Goal: Task Accomplishment & Management: Use online tool/utility

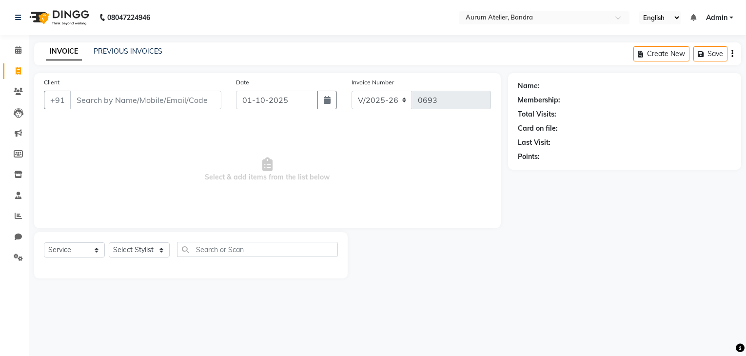
select select "7410"
select select "service"
click at [20, 50] on icon at bounding box center [18, 49] width 6 height 7
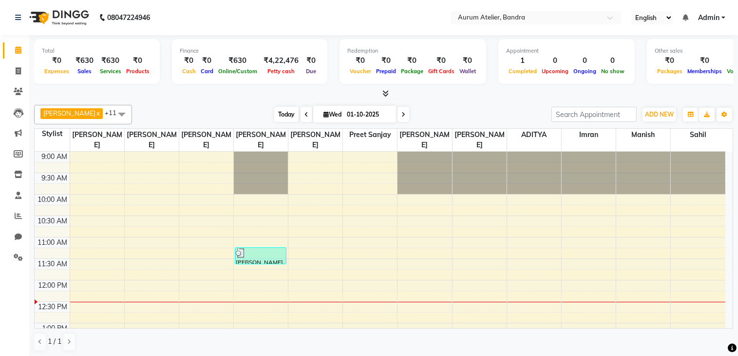
click at [289, 111] on span "Today" at bounding box center [286, 114] width 24 height 15
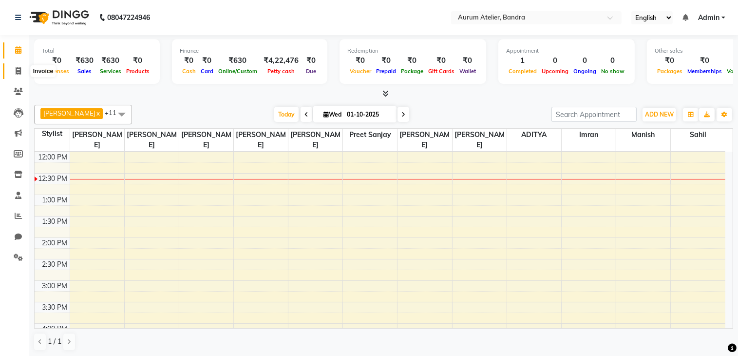
click at [18, 68] on icon at bounding box center [18, 70] width 5 height 7
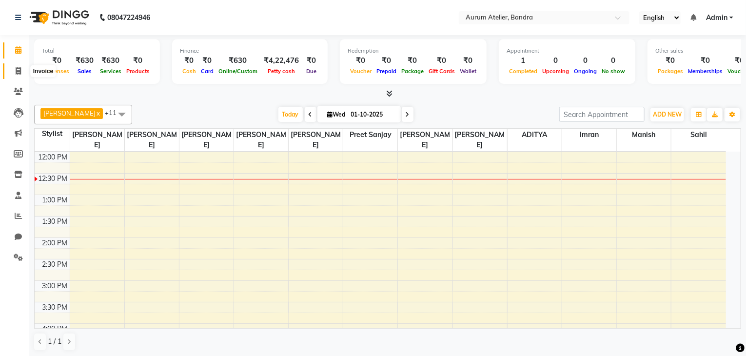
select select "7410"
select select "service"
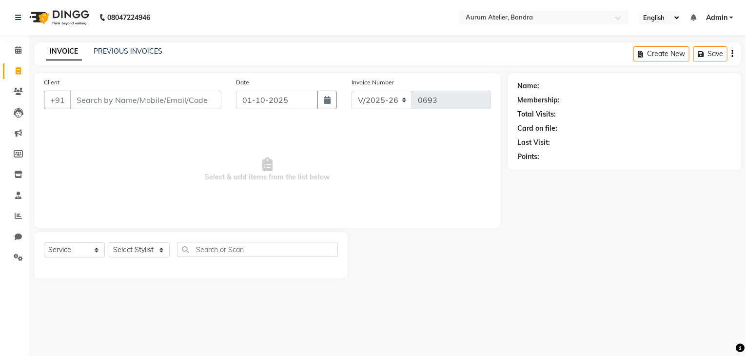
click at [88, 99] on input "Client" at bounding box center [145, 100] width 151 height 19
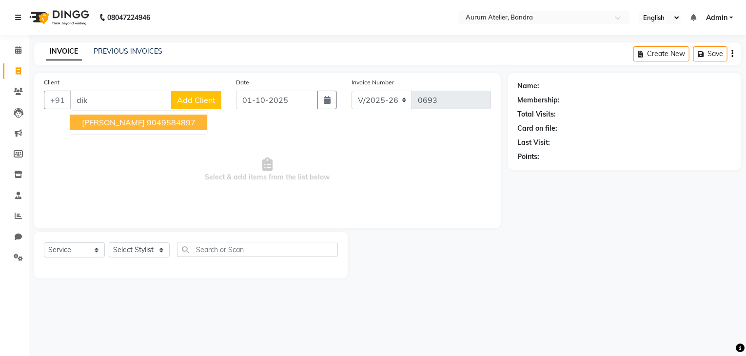
click at [94, 124] on span "[PERSON_NAME]" at bounding box center [113, 122] width 63 height 10
type input "9049584897"
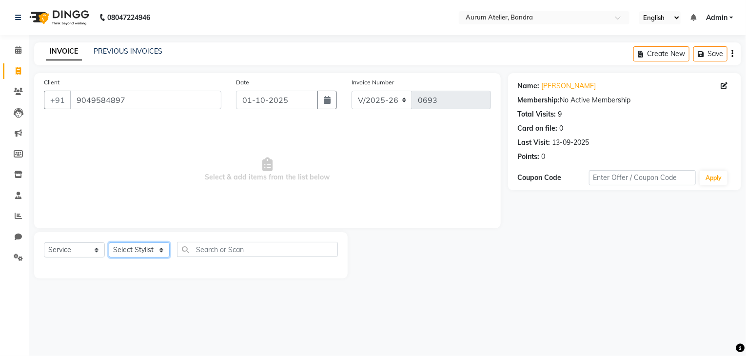
click at [132, 252] on select "Select Stylist ADITYA [PERSON_NAME] chariya [PERSON_NAME] [PERSON_NAME] [PERSON…" at bounding box center [139, 249] width 61 height 15
select select "66084"
click at [109, 243] on select "Select Stylist ADITYA [PERSON_NAME] chariya [PERSON_NAME] [PERSON_NAME] [PERSON…" at bounding box center [139, 249] width 61 height 15
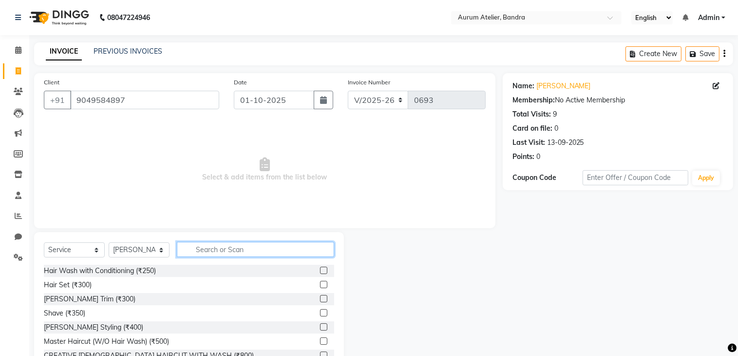
click at [214, 248] on input "text" at bounding box center [255, 249] width 157 height 15
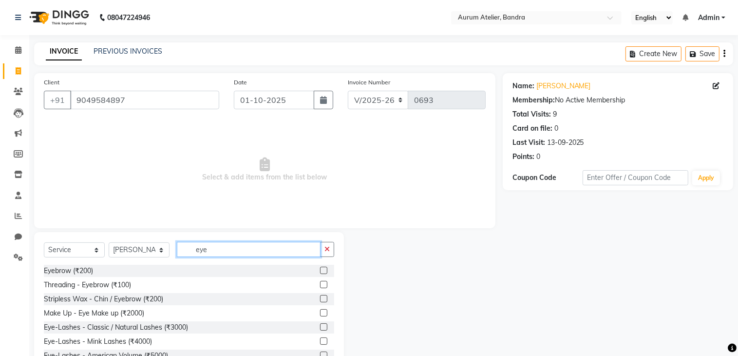
type input "eye"
click at [320, 282] on label at bounding box center [323, 284] width 7 height 7
click at [320, 282] on input "checkbox" at bounding box center [323, 285] width 6 height 6
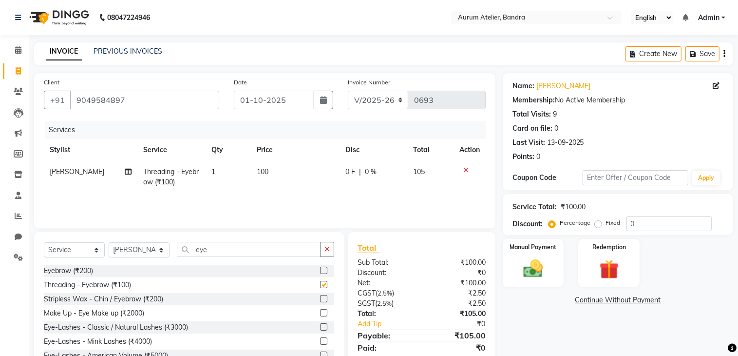
checkbox input "false"
click at [269, 168] on td "100" at bounding box center [295, 177] width 89 height 32
select select "66084"
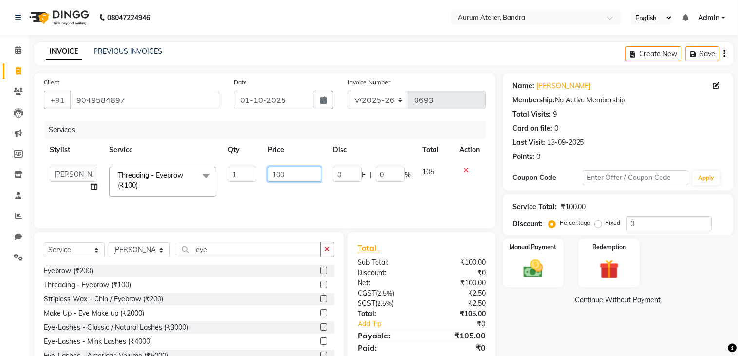
click at [287, 176] on input "100" at bounding box center [294, 174] width 53 height 15
type input "175"
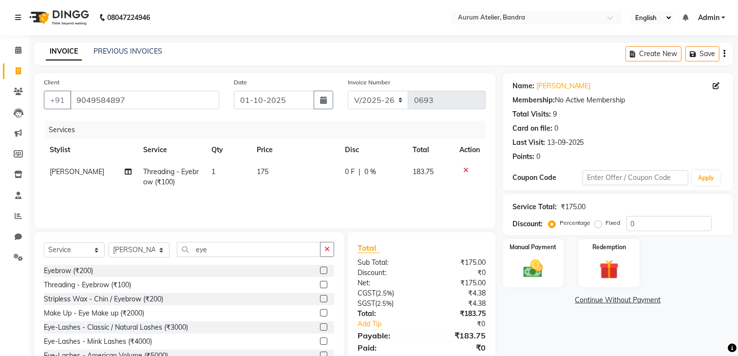
click at [291, 197] on div "Services Stylist Service Qty Price Disc Total Action [PERSON_NAME] chariya Thre…" at bounding box center [265, 169] width 442 height 97
click at [220, 244] on input "eye" at bounding box center [249, 249] width 144 height 15
type input "e"
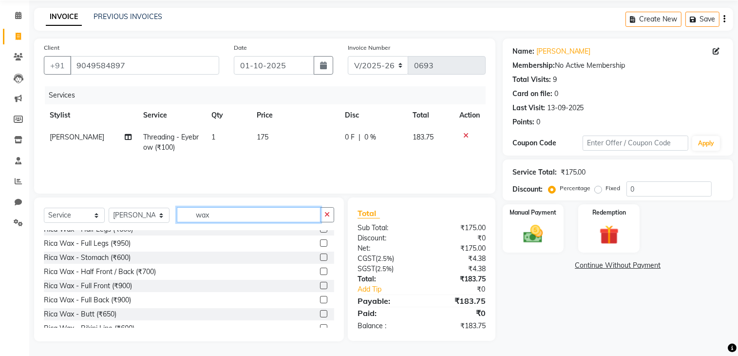
scroll to position [538, 0]
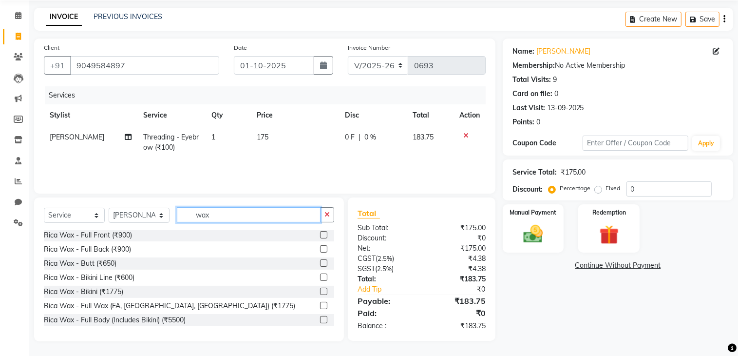
type input "wax"
click at [320, 305] on label at bounding box center [323, 305] width 7 height 7
click at [320, 305] on input "checkbox" at bounding box center [323, 306] width 6 height 6
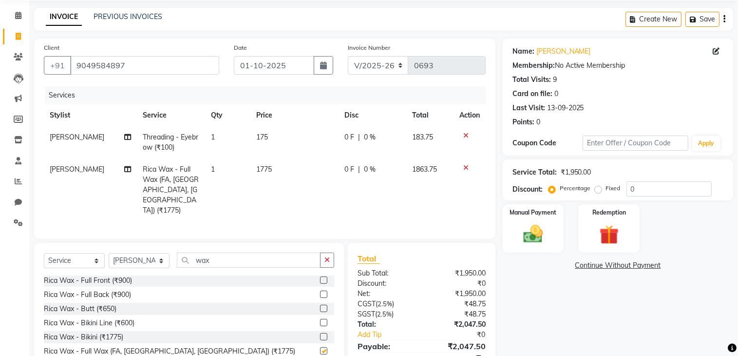
checkbox input "false"
click at [378, 65] on select "C/2025-26 V/2025 V/2025-26" at bounding box center [378, 65] width 61 height 19
select select "7590"
click at [348, 56] on select "C/2025-26 V/2025 V/2025-26" at bounding box center [378, 65] width 61 height 19
type input "1523"
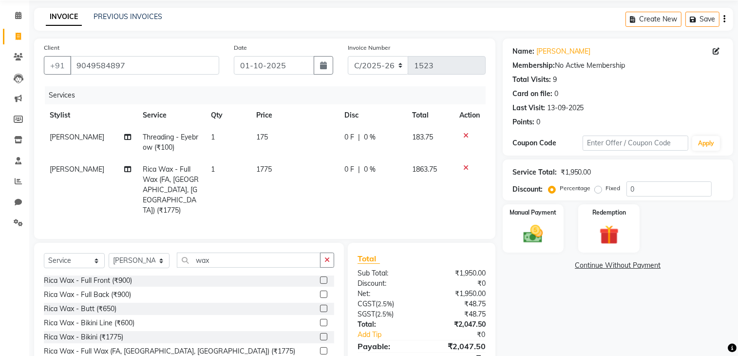
click at [726, 20] on div "Create New Save" at bounding box center [680, 19] width 108 height 23
click at [725, 19] on icon "button" at bounding box center [725, 19] width 2 height 0
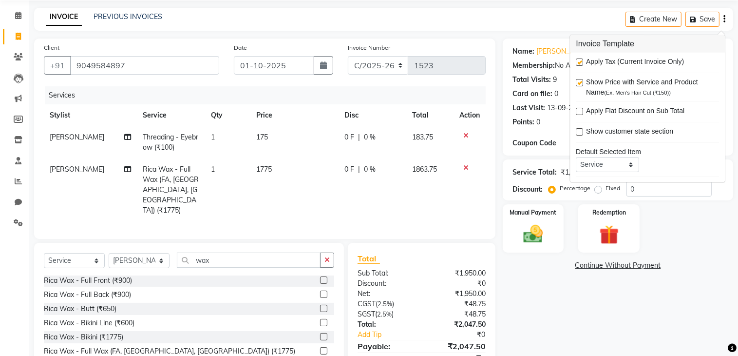
click at [582, 60] on label at bounding box center [579, 61] width 7 height 7
click at [582, 60] on input "checkbox" at bounding box center [579, 62] width 6 height 6
checkbox input "false"
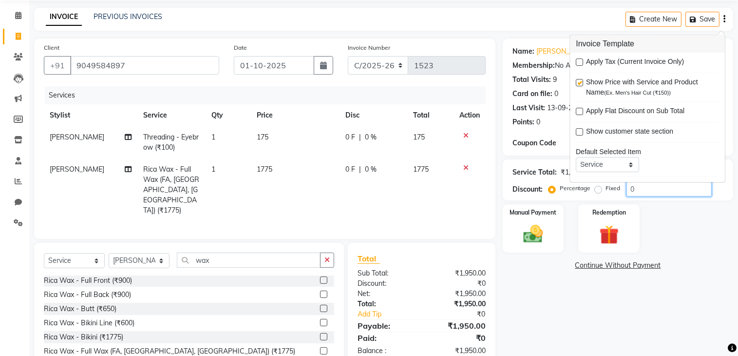
click at [646, 189] on input "0" at bounding box center [669, 188] width 85 height 15
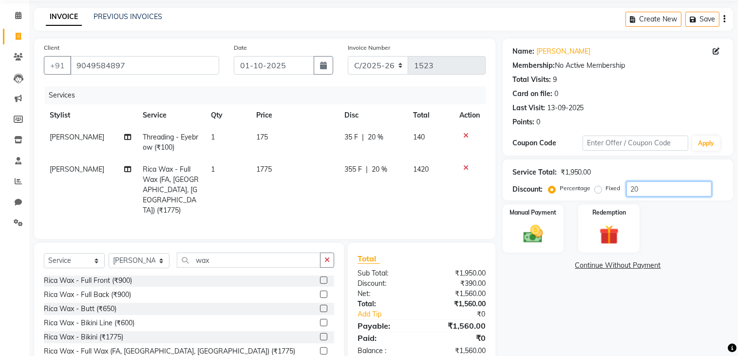
type input "20"
drag, startPoint x: 725, startPoint y: 20, endPoint x: 702, endPoint y: 29, distance: 24.3
click at [724, 19] on icon "button" at bounding box center [725, 19] width 2 height 0
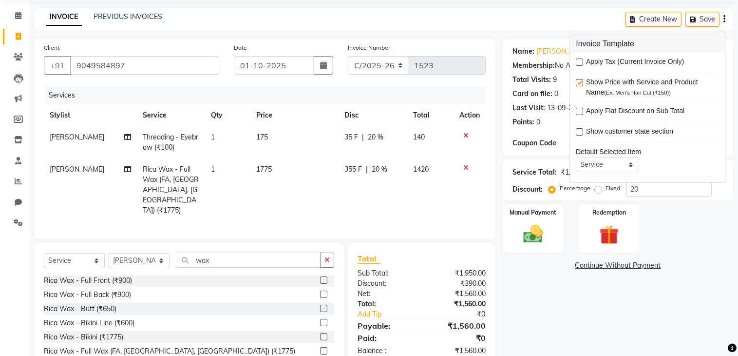
click at [579, 62] on label at bounding box center [579, 61] width 7 height 7
click at [579, 62] on input "checkbox" at bounding box center [579, 62] width 6 height 6
checkbox input "true"
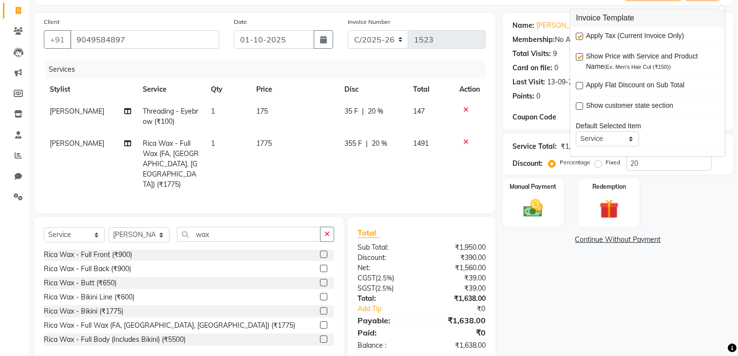
scroll to position [67, 0]
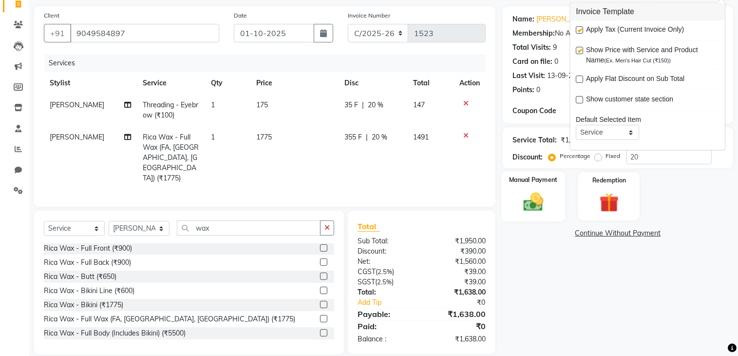
click at [532, 207] on img at bounding box center [533, 202] width 33 height 23
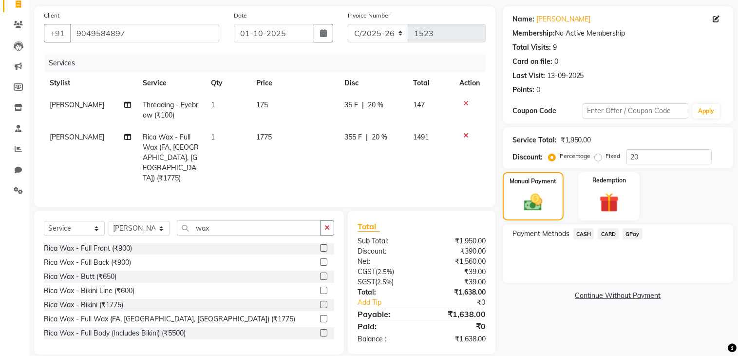
click at [580, 231] on span "CASH" at bounding box center [584, 233] width 21 height 11
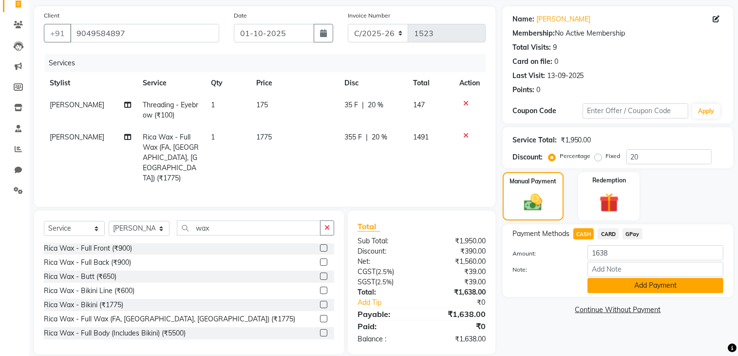
click at [614, 283] on button "Add Payment" at bounding box center [656, 285] width 136 height 15
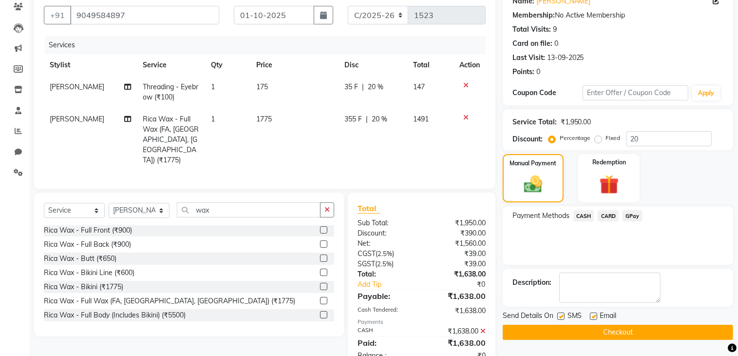
scroll to position [101, 0]
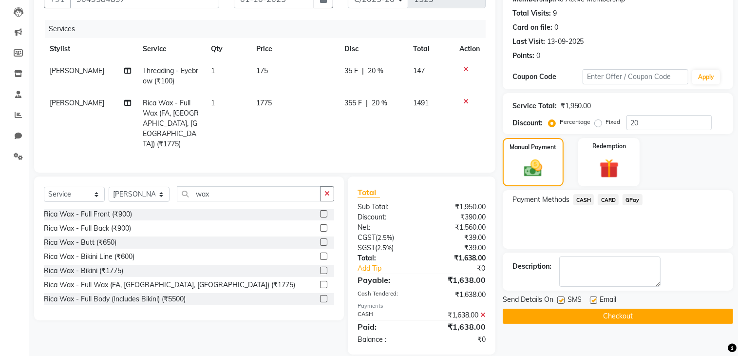
click at [620, 311] on button "Checkout" at bounding box center [618, 315] width 230 height 15
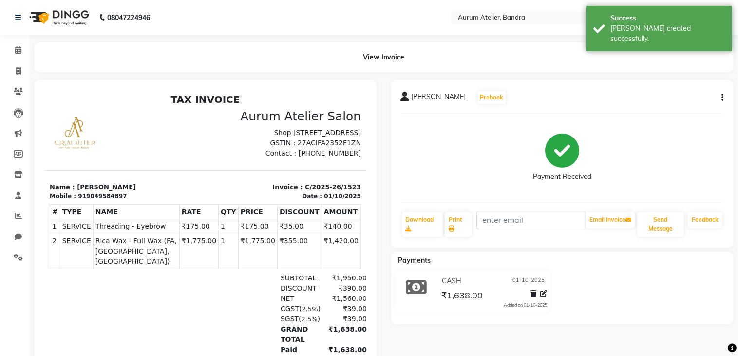
select select "service"
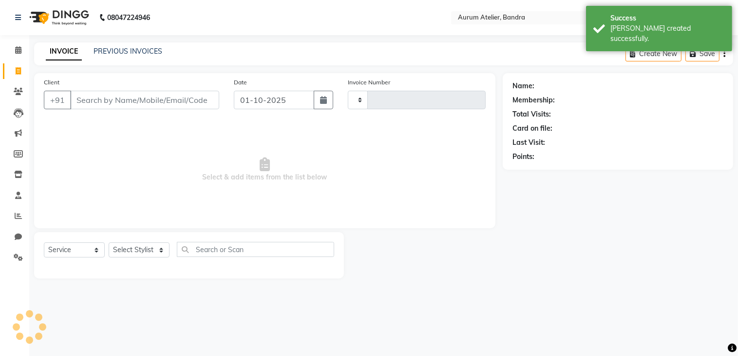
type input "0693"
select select "7410"
click at [119, 49] on link "PREVIOUS INVOICES" at bounding box center [128, 51] width 69 height 9
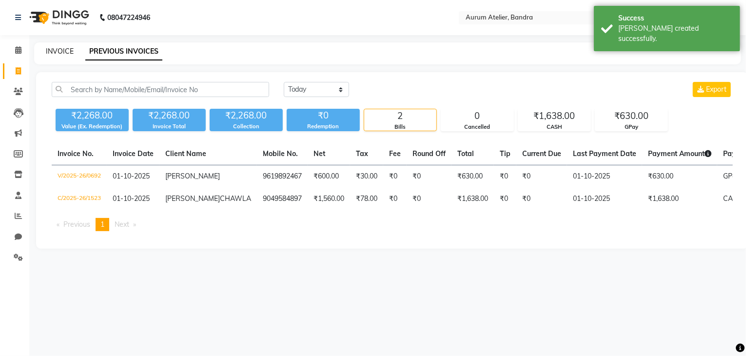
click at [53, 47] on link "INVOICE" at bounding box center [60, 51] width 28 height 9
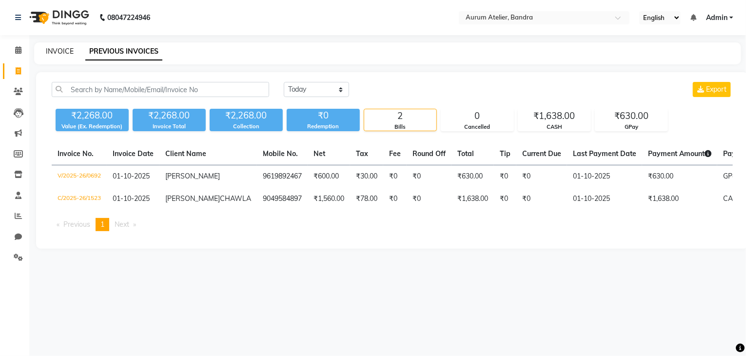
select select "7410"
select select "service"
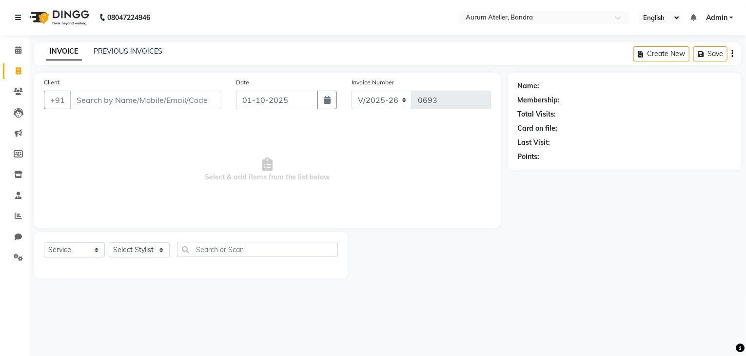
click at [156, 104] on input "Client" at bounding box center [145, 100] width 151 height 19
type input "9892720752"
click at [210, 100] on span "Add Client" at bounding box center [196, 100] width 38 height 10
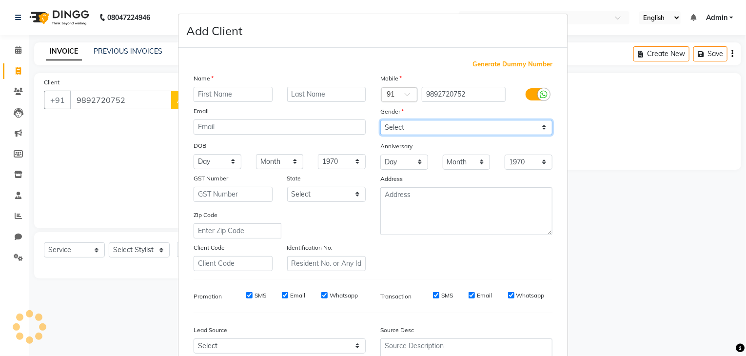
click at [388, 129] on select "Select [DEMOGRAPHIC_DATA] [DEMOGRAPHIC_DATA] Other Prefer Not To Say" at bounding box center [466, 127] width 172 height 15
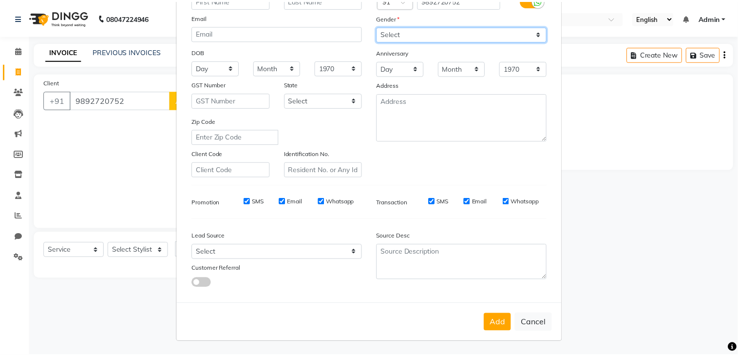
scroll to position [98, 0]
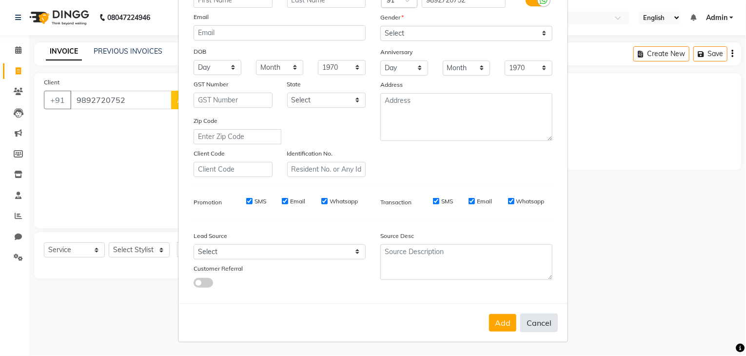
click at [533, 324] on button "Cancel" at bounding box center [539, 322] width 38 height 19
select select
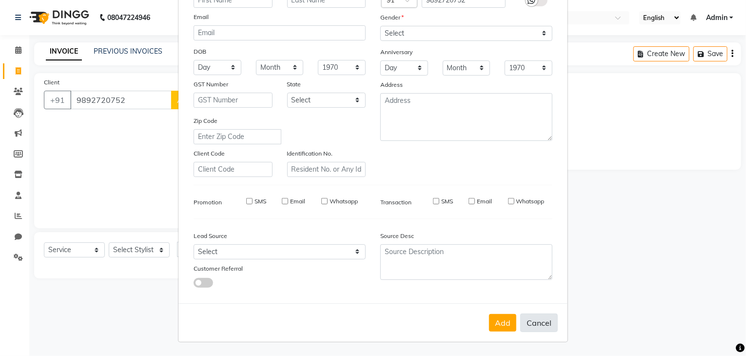
select select
checkbox input "false"
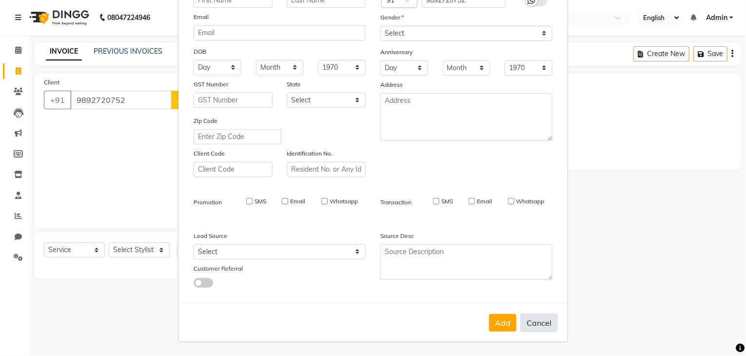
checkbox input "false"
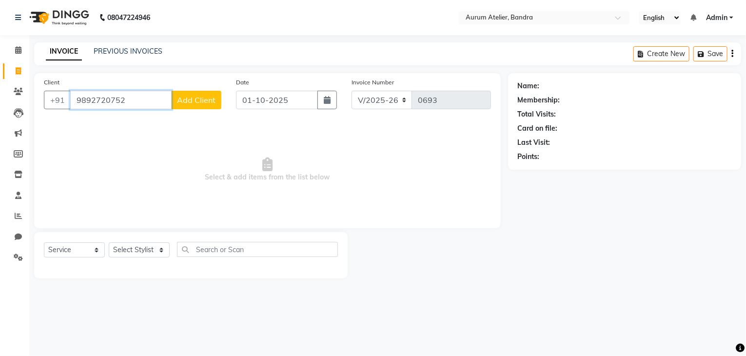
click at [163, 98] on input "9892720752" at bounding box center [120, 100] width 101 height 19
type input "9"
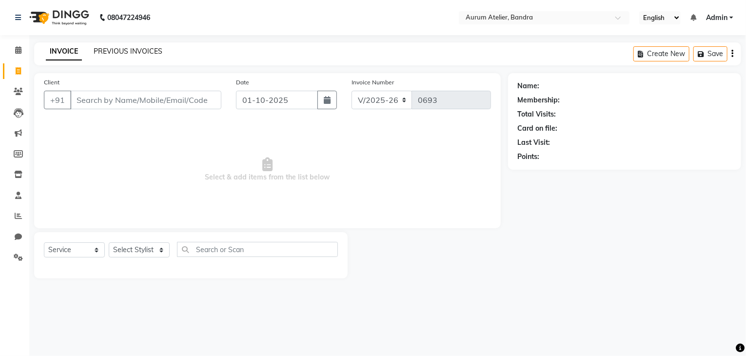
drag, startPoint x: 117, startPoint y: 50, endPoint x: 456, endPoint y: 75, distance: 339.5
click at [117, 50] on link "PREVIOUS INVOICES" at bounding box center [128, 51] width 69 height 9
click at [17, 90] on icon at bounding box center [18, 91] width 9 height 7
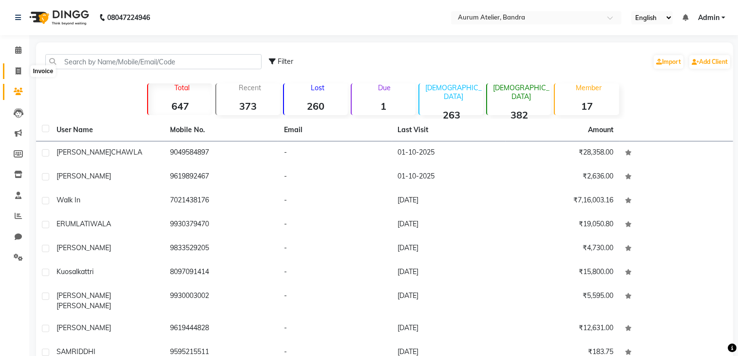
click at [17, 72] on icon at bounding box center [18, 70] width 5 height 7
select select "service"
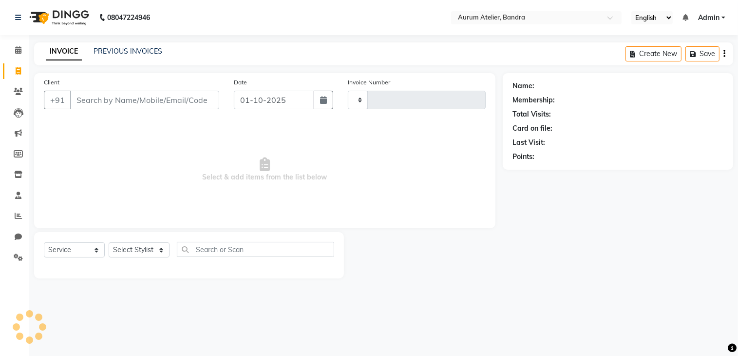
type input "0693"
select select "7410"
click at [19, 215] on icon at bounding box center [18, 215] width 7 height 7
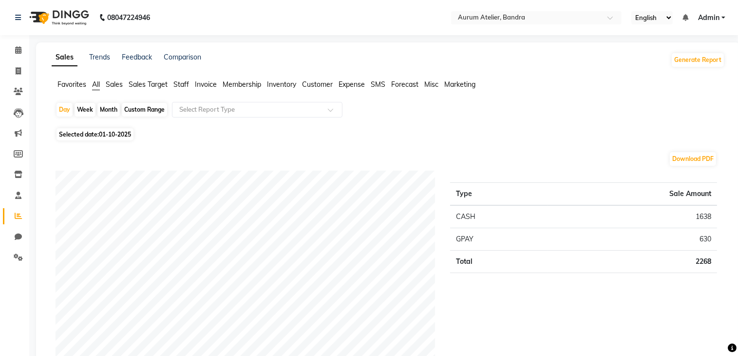
click at [134, 109] on div "Custom Range" at bounding box center [144, 110] width 45 height 14
select select "10"
select select "2025"
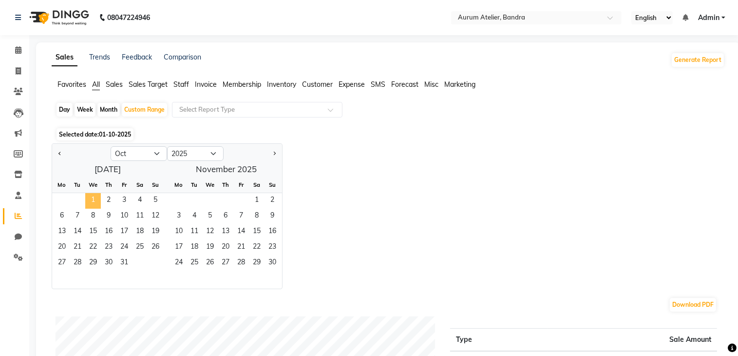
click at [92, 203] on span "1" at bounding box center [93, 201] width 16 height 16
click at [58, 156] on button "Previous month" at bounding box center [60, 154] width 8 height 16
select select "9"
click at [58, 202] on span "1" at bounding box center [62, 201] width 16 height 16
click at [79, 263] on span "30" at bounding box center [78, 263] width 16 height 16
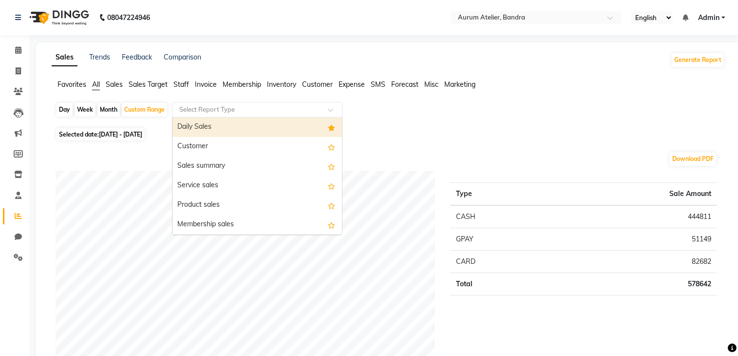
click at [226, 114] on div "Select Report Type" at bounding box center [257, 110] width 171 height 16
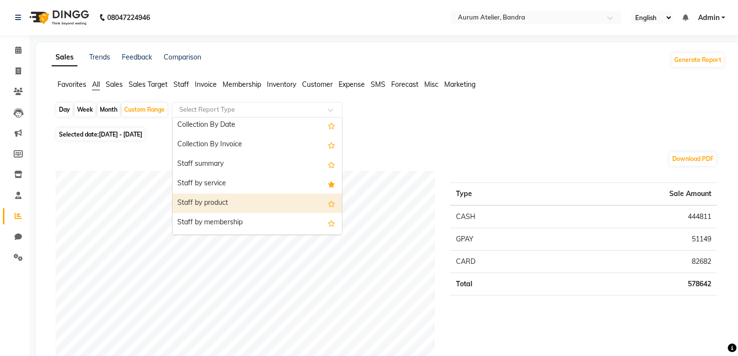
scroll to position [292, 0]
click at [273, 204] on div "Staff by service" at bounding box center [257, 204] width 170 height 19
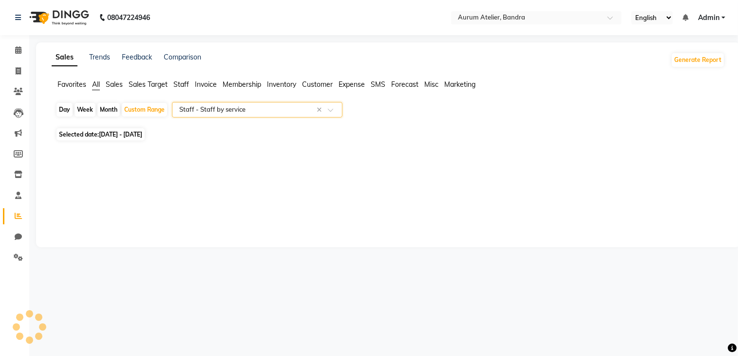
select select "filtered_report"
select select "csv"
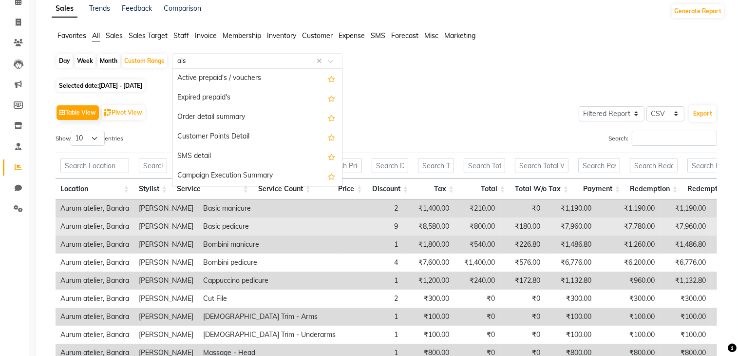
scroll to position [0, 0]
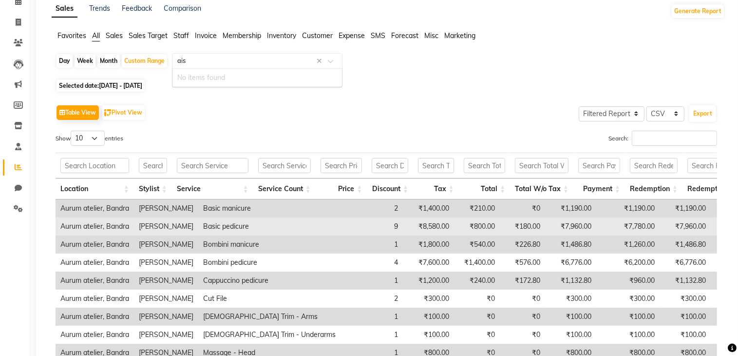
type input "aish"
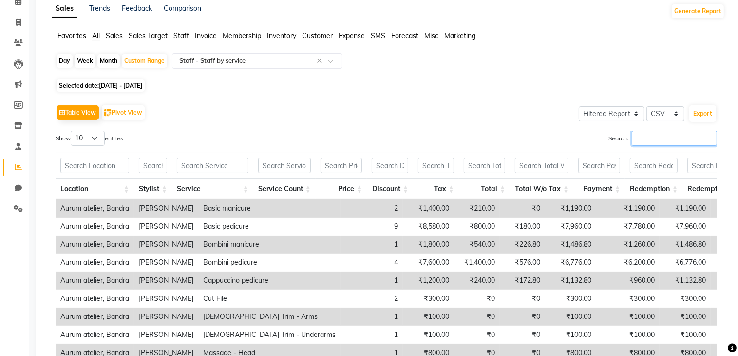
click at [685, 145] on input "Search:" at bounding box center [674, 138] width 85 height 15
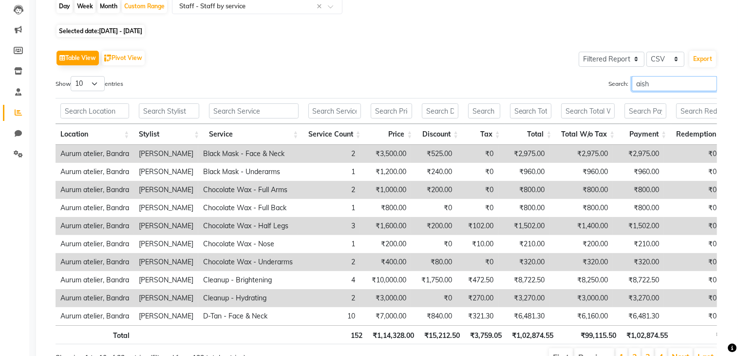
scroll to position [160, 0]
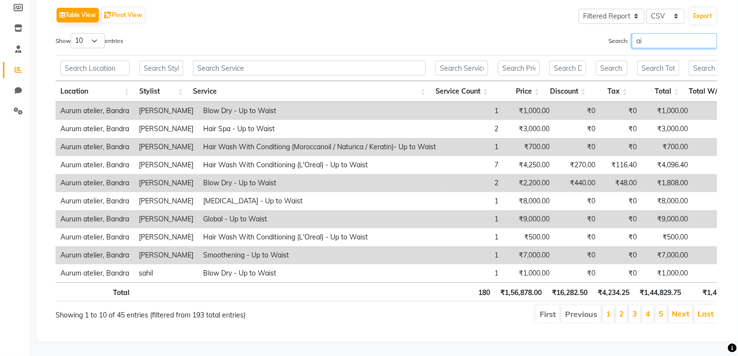
type input "a"
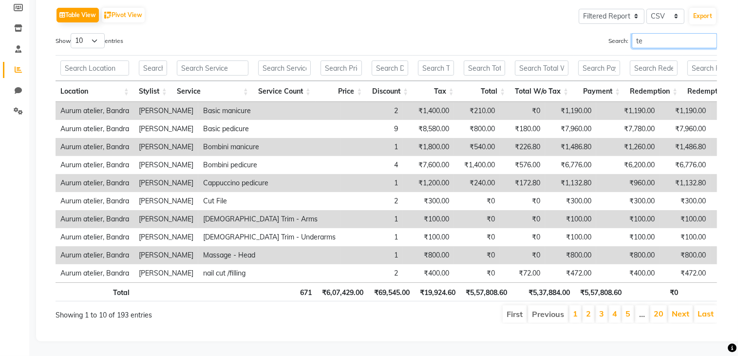
type input "t"
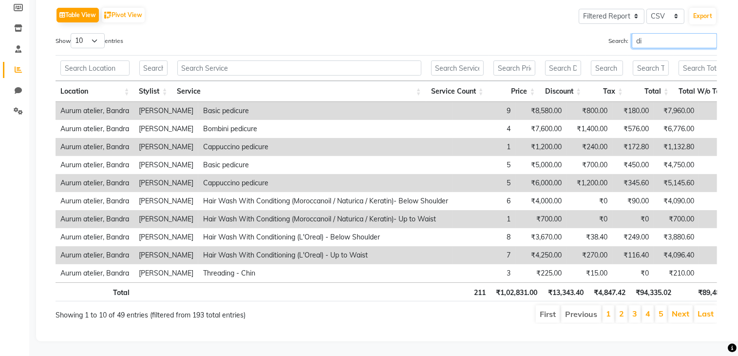
type input "d"
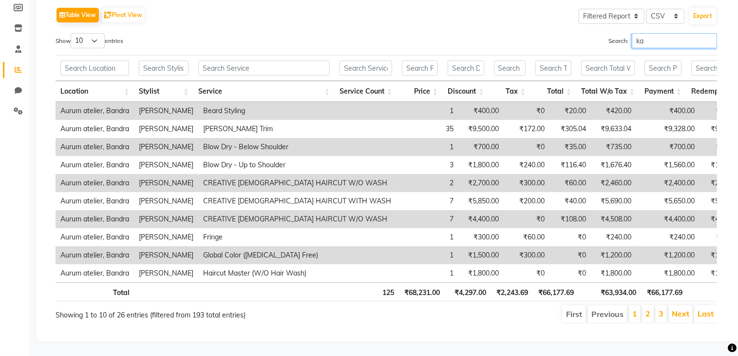
type input "k"
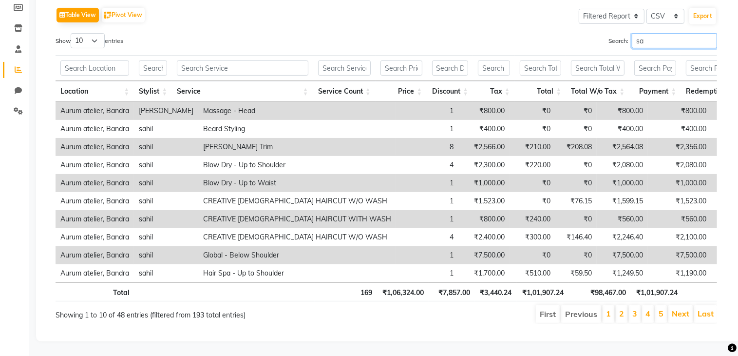
type input "s"
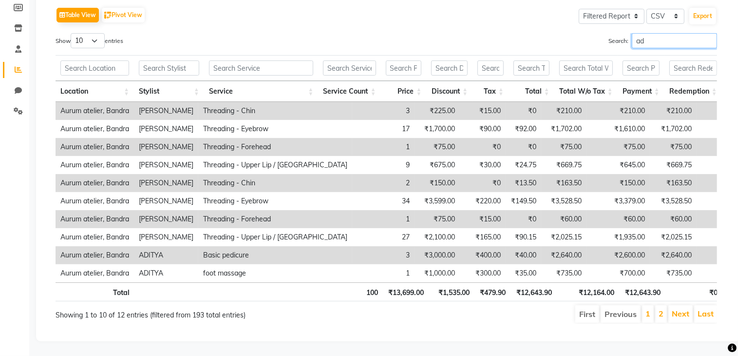
type input "a"
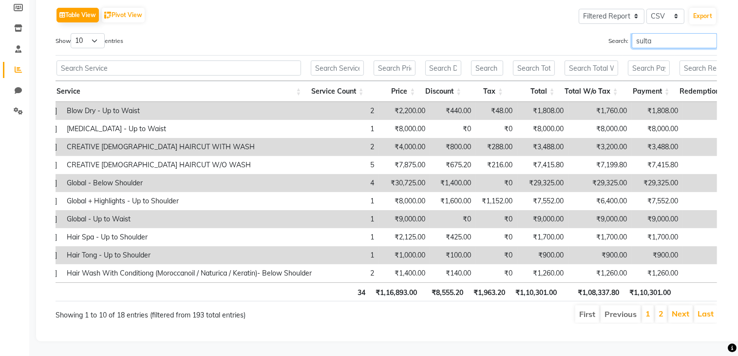
scroll to position [0, 146]
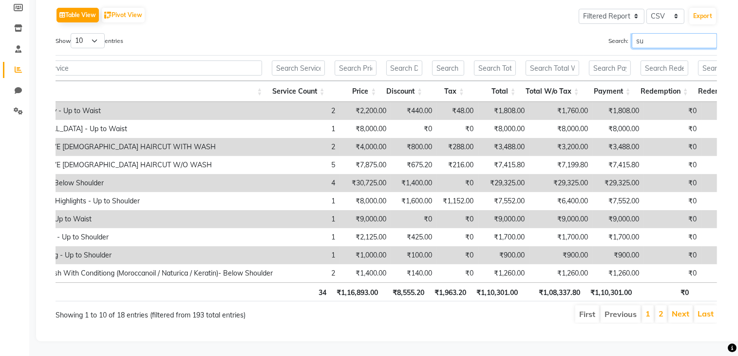
type input "s"
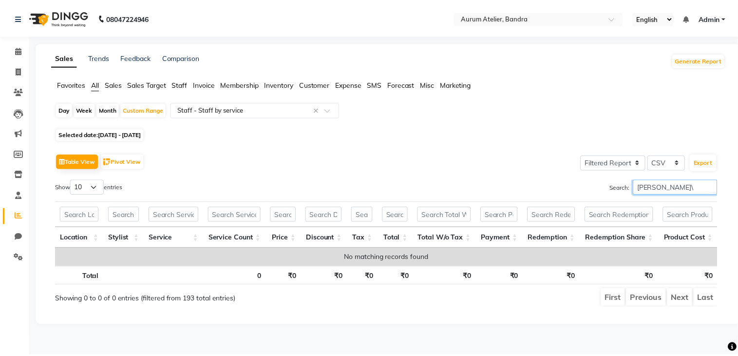
scroll to position [0, 0]
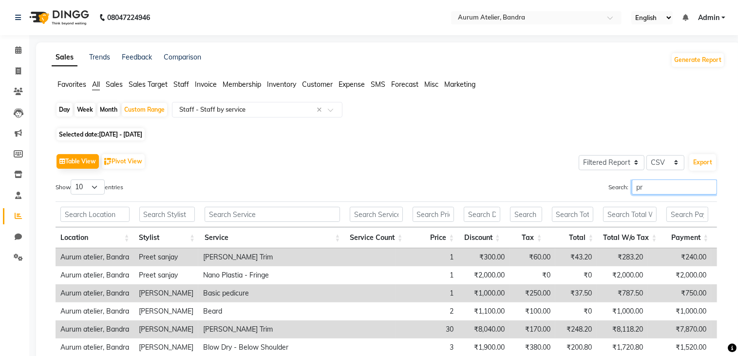
type input "p"
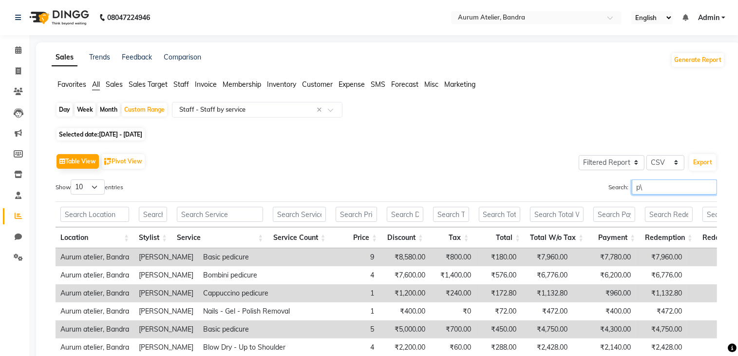
type input "p"
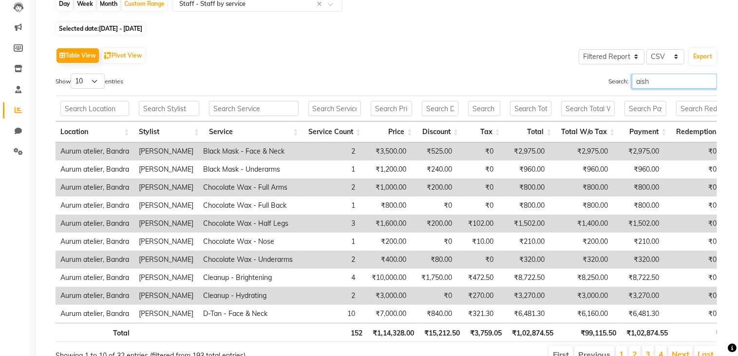
scroll to position [160, 0]
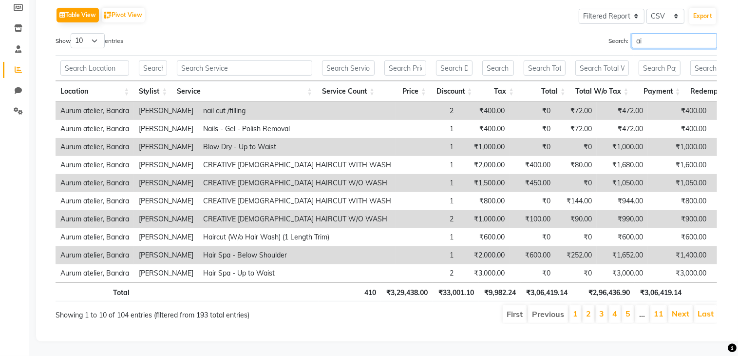
type input "a"
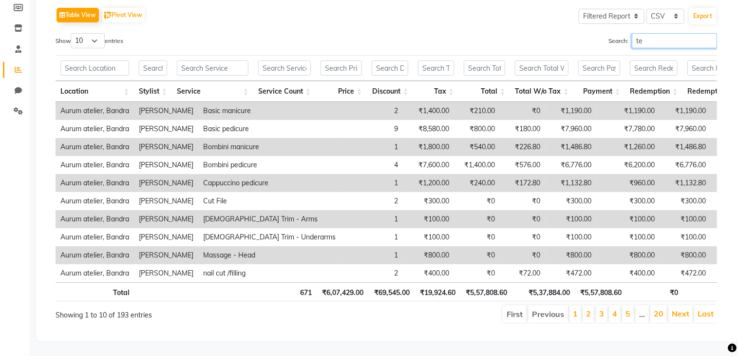
type input "t"
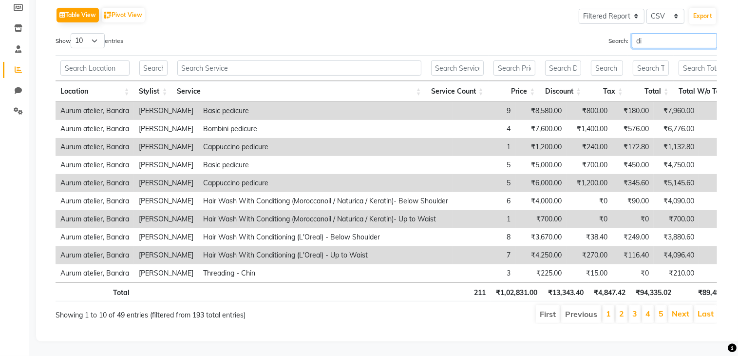
type input "d"
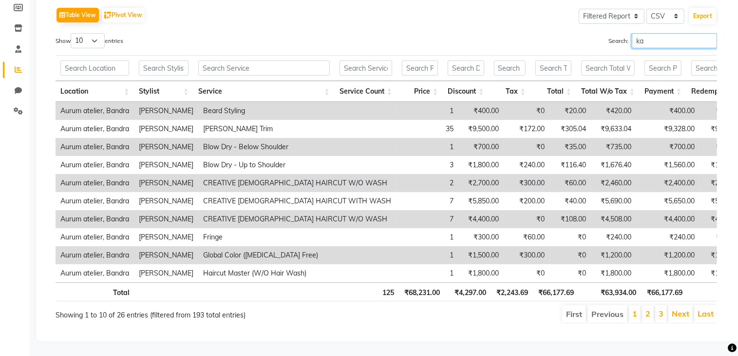
type input "k"
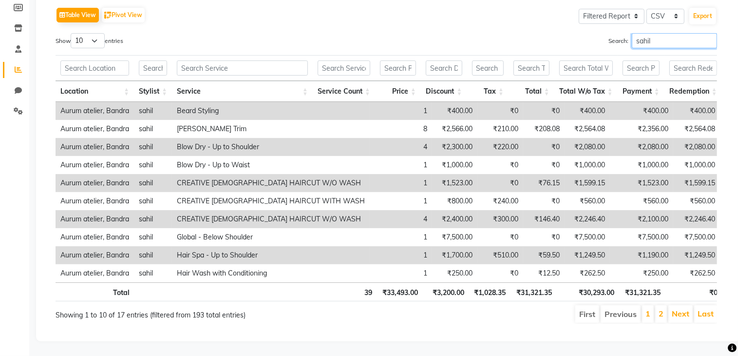
type input "sahil"
click at [732, 332] on div "Sales Trends Feedback Comparison Generate Report Favorites All Sales Sales Targ…" at bounding box center [388, 118] width 705 height 445
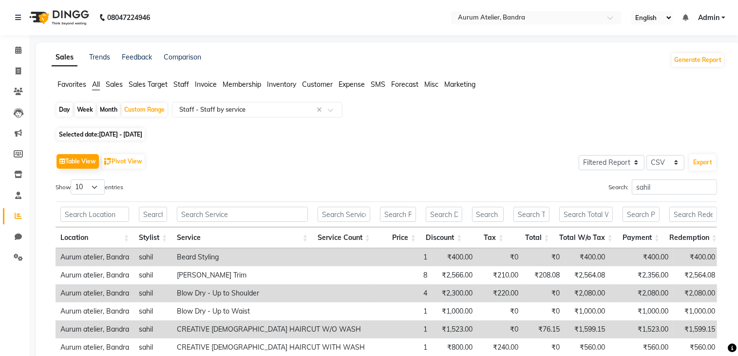
click at [117, 83] on span "Sales" at bounding box center [114, 84] width 17 height 9
